Goal: Information Seeking & Learning: Find specific fact

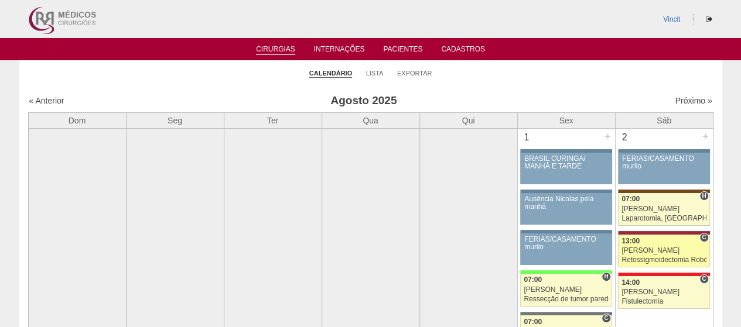
click at [663, 243] on div "13:00" at bounding box center [663, 242] width 85 height 8
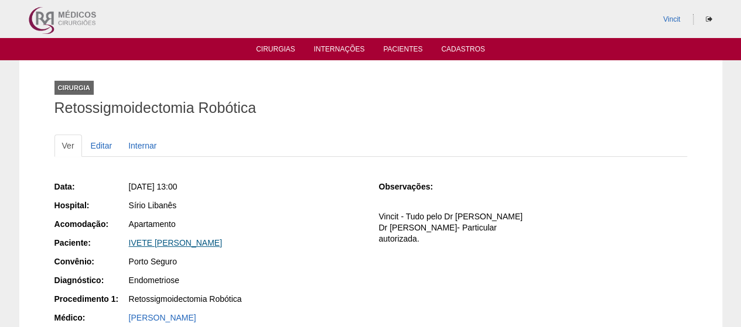
click at [200, 243] on link "IVETE CRISTIAN SANTOS DA GAMA" at bounding box center [175, 242] width 93 height 9
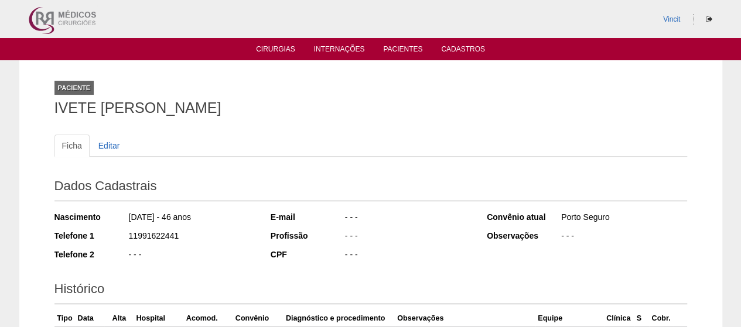
drag, startPoint x: 318, startPoint y: 107, endPoint x: 36, endPoint y: 110, distance: 282.8
click at [36, 110] on div "Paciente IVETE CRISTIAN SANTOS DA GAMA Ficha Editar Dados Cadastrais Nascimento…" at bounding box center [370, 272] width 702 height 424
copy h1 "IVETE CRISTIAN SANTOS DA GAMA"
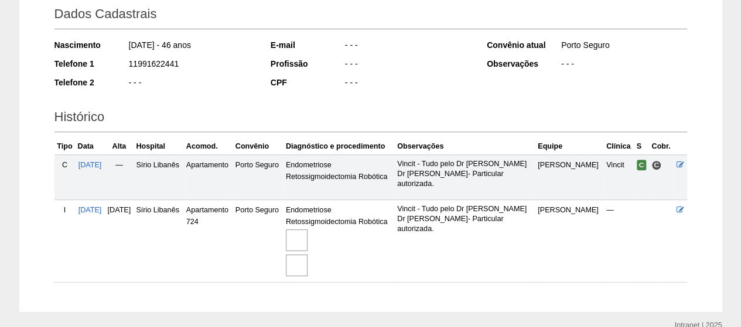
scroll to position [225, 0]
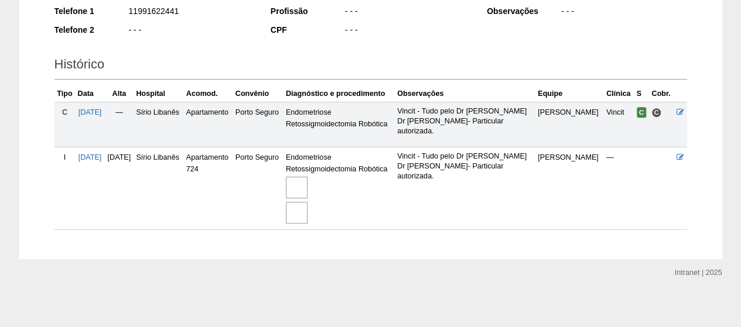
click at [307, 180] on img at bounding box center [297, 188] width 22 height 22
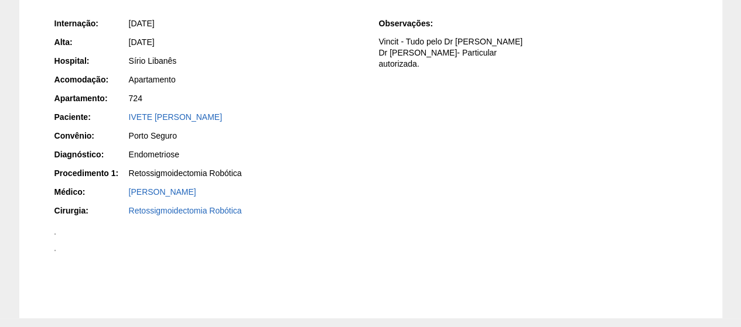
scroll to position [106, 0]
